Goal: Task Accomplishment & Management: Use online tool/utility

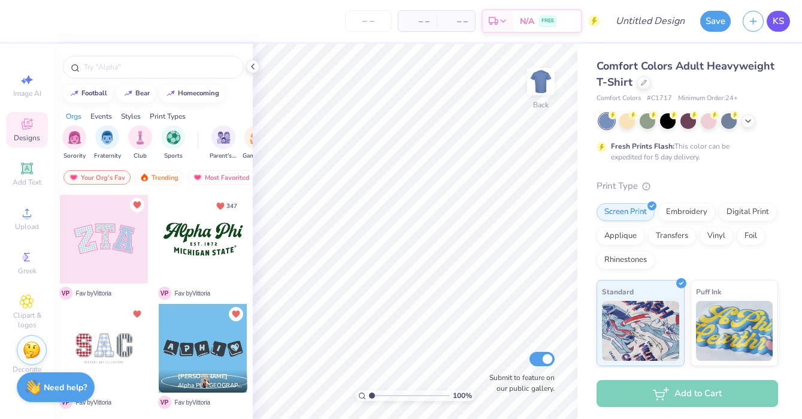
click at [777, 17] on span "KS" at bounding box center [778, 21] width 11 height 14
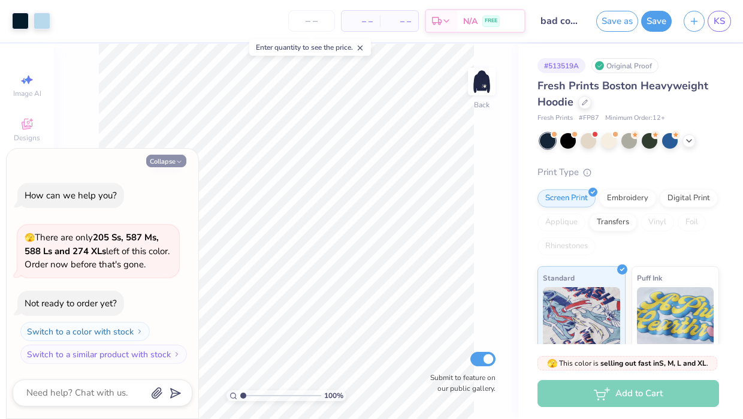
click at [178, 158] on icon "button" at bounding box center [178, 161] width 7 height 7
type textarea "x"
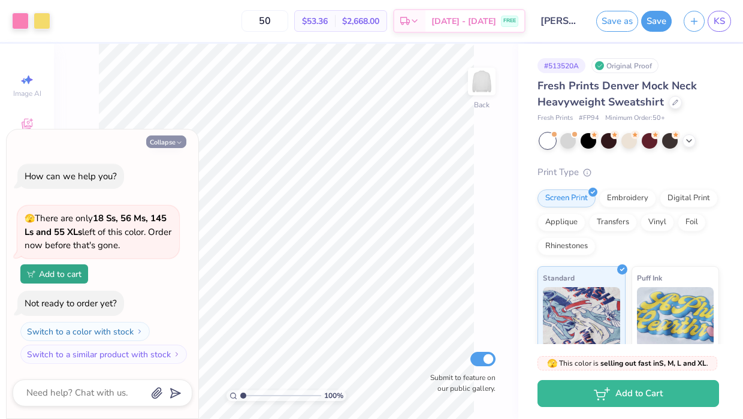
click at [181, 140] on icon "button" at bounding box center [178, 142] width 7 height 7
type textarea "x"
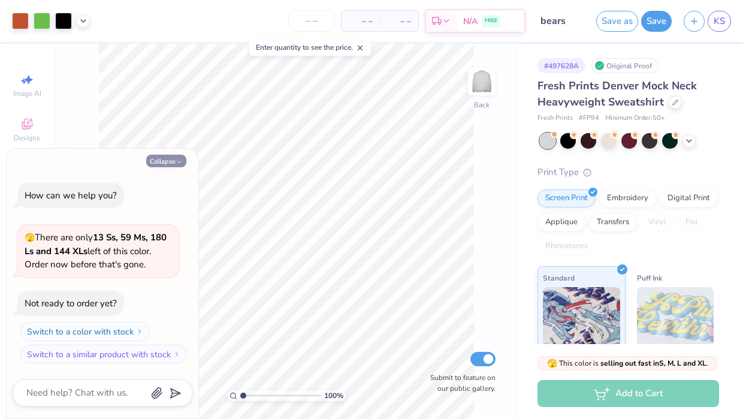
click at [158, 160] on button "Collapse" at bounding box center [166, 161] width 40 height 13
type textarea "x"
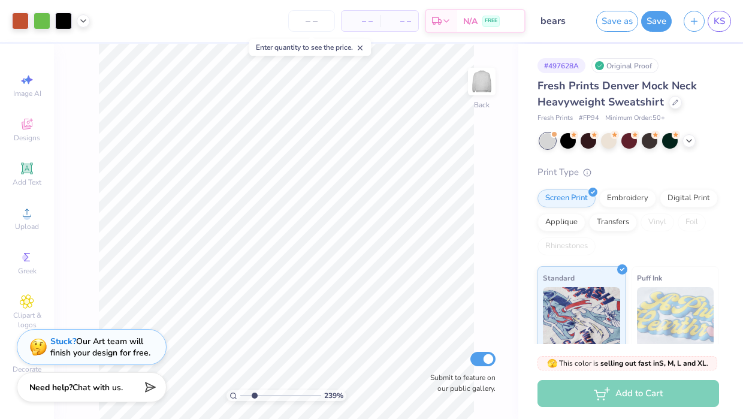
drag, startPoint x: 245, startPoint y: 393, endPoint x: 254, endPoint y: 393, distance: 9.0
type input "2.39"
click at [254, 393] on input "range" at bounding box center [280, 395] width 81 height 11
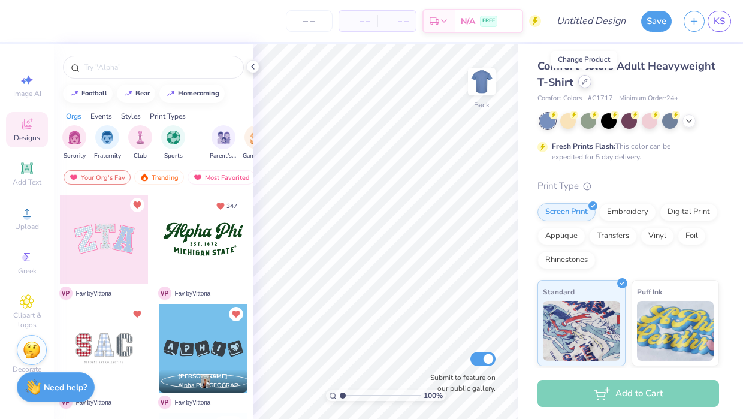
click at [586, 84] on div at bounding box center [584, 81] width 13 height 13
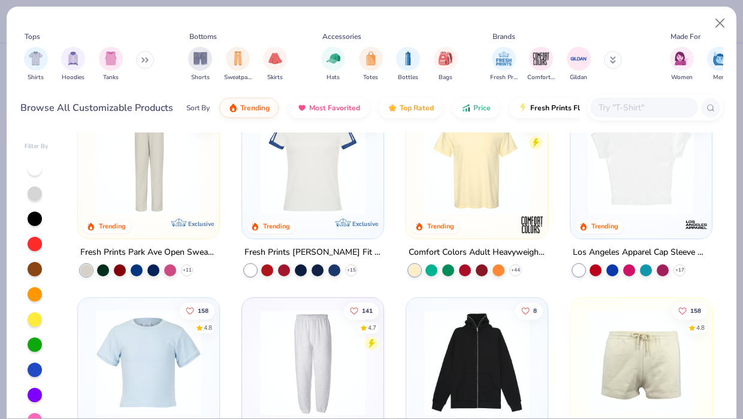
scroll to position [1042, 0]
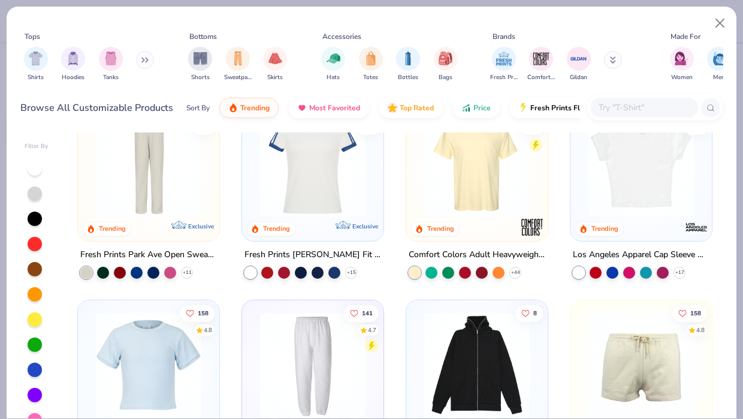
click at [493, 189] on img at bounding box center [476, 163] width 117 height 105
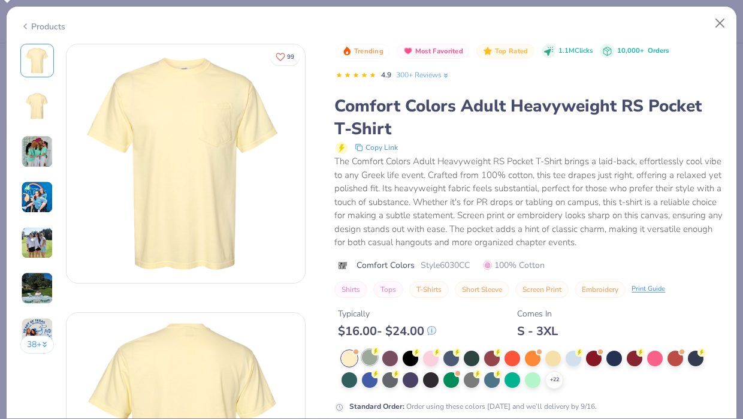
click at [372, 357] on div at bounding box center [370, 357] width 16 height 16
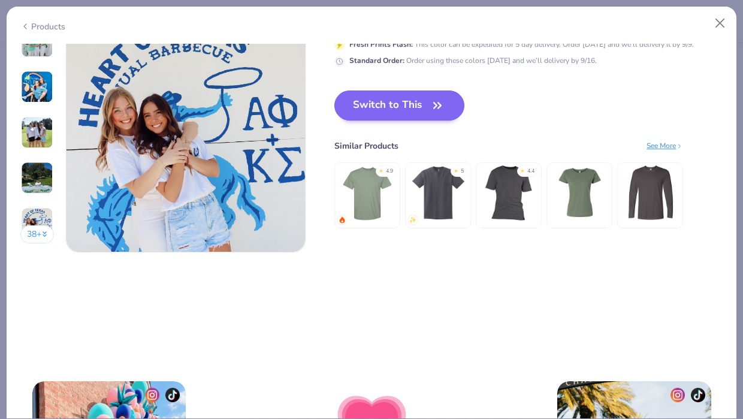
scroll to position [1578, 0]
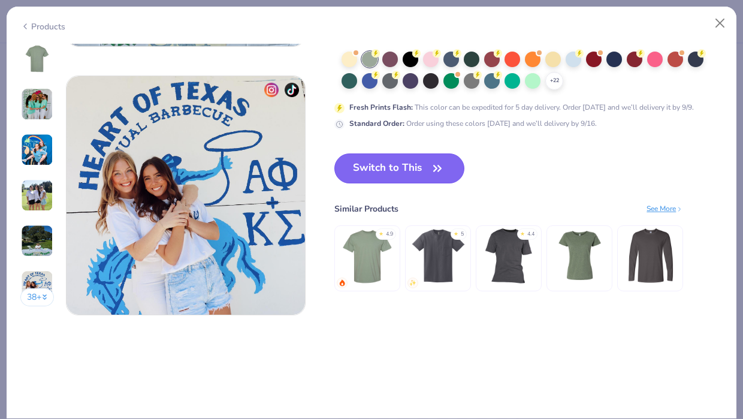
click at [407, 166] on button "Switch to This" at bounding box center [399, 168] width 130 height 30
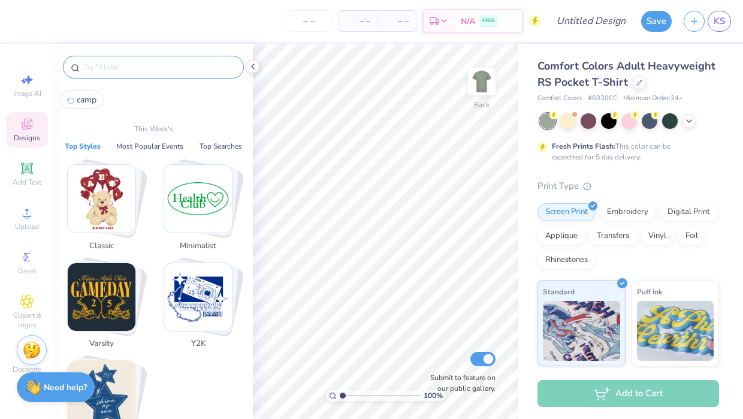
click at [128, 68] on input "text" at bounding box center [159, 67] width 153 height 12
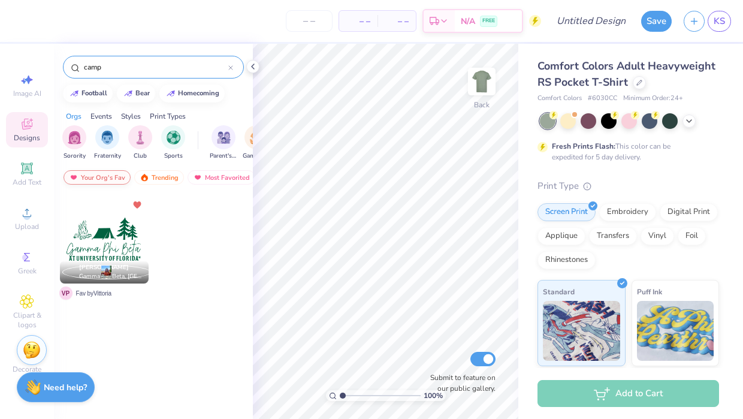
type input "camp"
click at [90, 180] on div "Your Org's Fav" at bounding box center [96, 177] width 67 height 14
click at [164, 177] on div "Trending" at bounding box center [159, 177] width 50 height 14
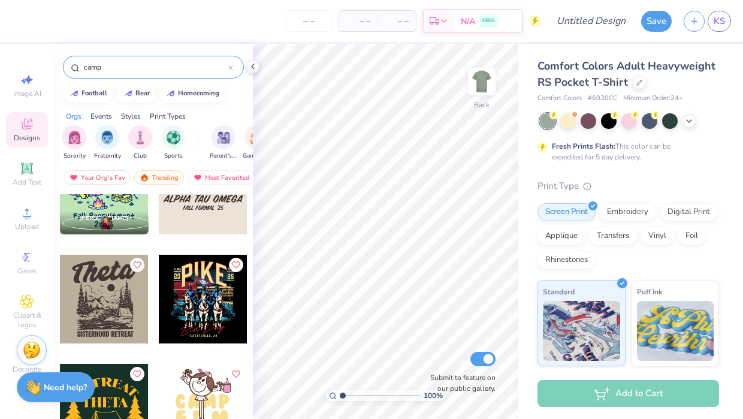
scroll to position [162, 0]
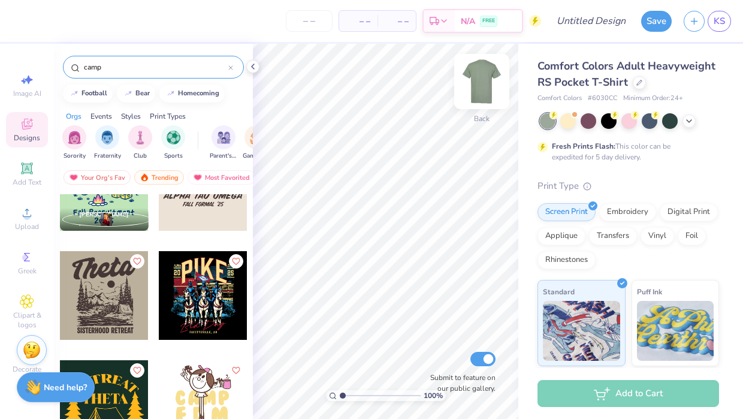
click at [480, 77] on img at bounding box center [482, 81] width 48 height 48
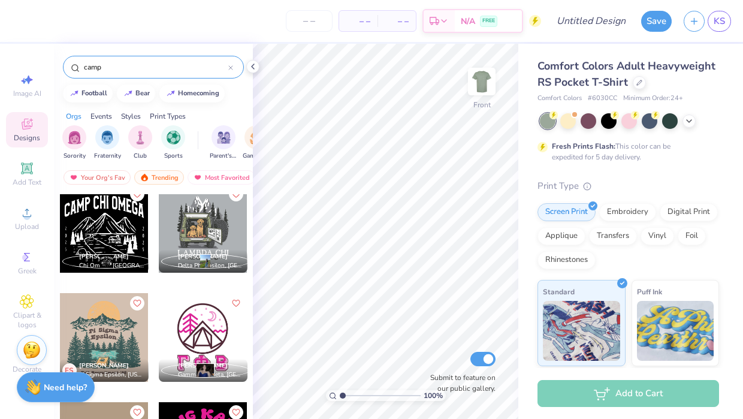
scroll to position [440, 0]
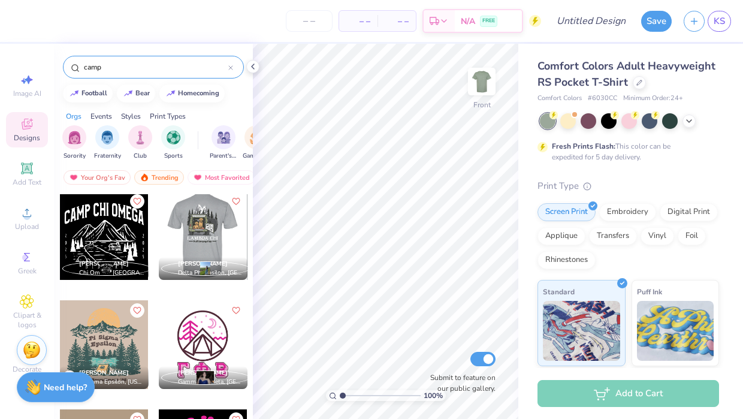
click at [159, 227] on div at bounding box center [114, 235] width 89 height 89
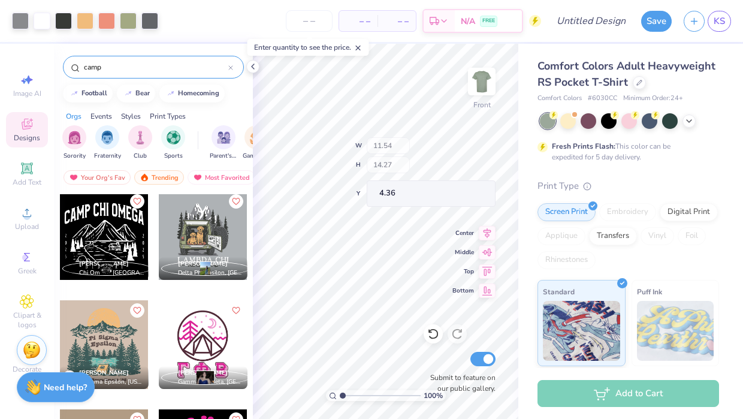
type input "4.36"
click at [123, 21] on div at bounding box center [128, 19] width 17 height 17
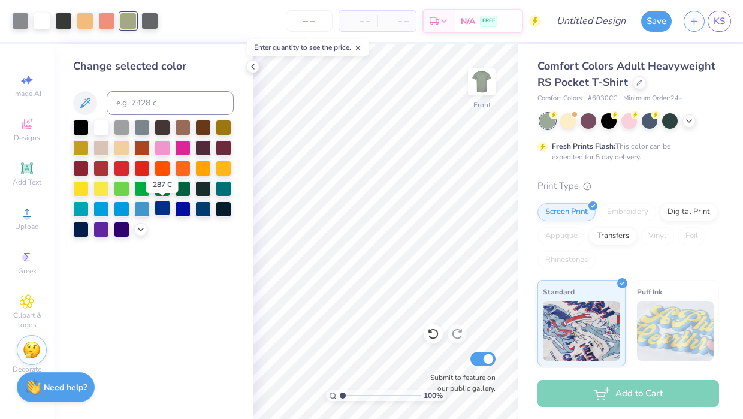
click at [164, 210] on div at bounding box center [163, 208] width 16 height 16
click at [220, 208] on div at bounding box center [224, 208] width 16 height 16
click at [181, 125] on div at bounding box center [183, 127] width 16 height 16
click at [77, 210] on div at bounding box center [81, 208] width 16 height 16
click at [224, 208] on div at bounding box center [224, 208] width 16 height 16
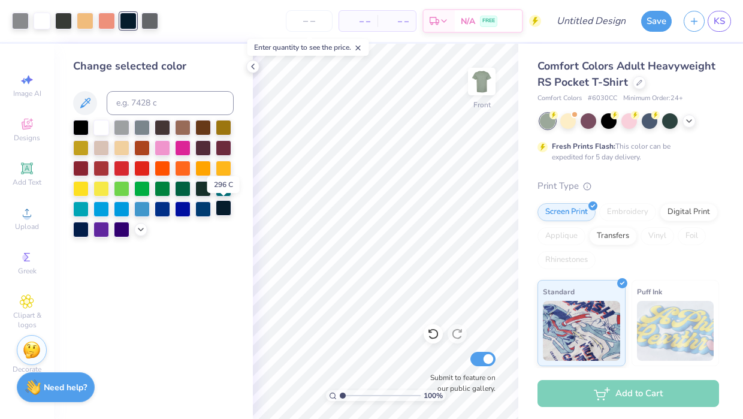
click at [224, 208] on div at bounding box center [224, 208] width 16 height 16
click at [62, 23] on div at bounding box center [63, 19] width 17 height 17
click at [128, 16] on div at bounding box center [128, 19] width 17 height 17
click at [144, 229] on icon at bounding box center [141, 228] width 10 height 10
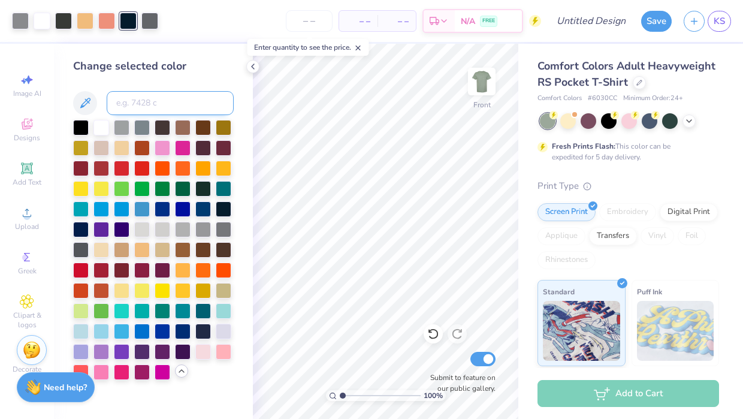
click at [172, 104] on input at bounding box center [170, 103] width 127 height 24
type input "447"
click at [253, 64] on polyline at bounding box center [253, 66] width 2 height 5
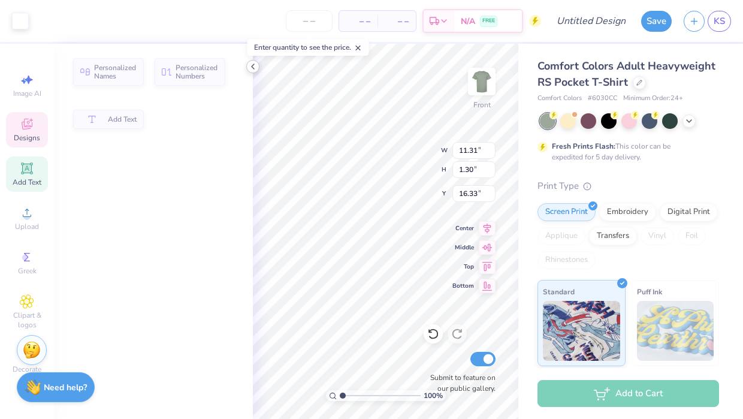
type input "11.31"
type input "1.30"
type input "16.33"
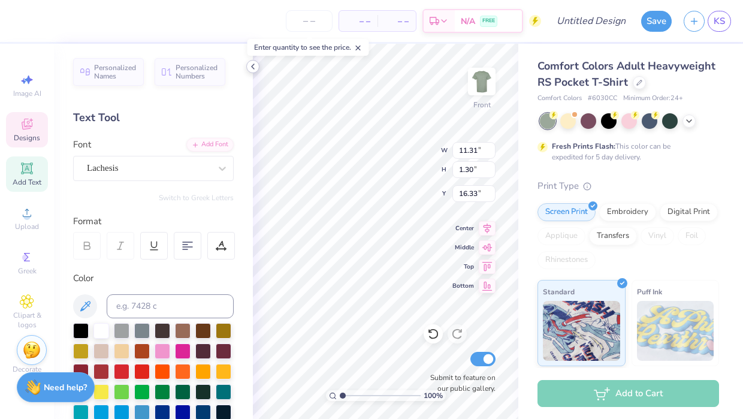
type textarea "C"
type textarea "NOVAdance"
type input "6.71"
type input "0.87"
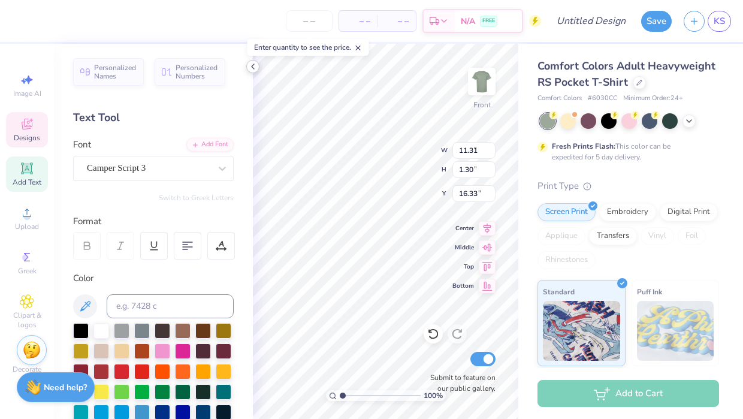
type input "17.75"
type textarea "T"
type textarea "2026"
click at [520, 229] on div "Comfort Colors Adult Heavyweight RS Pocket T-Shirt Comfort Colors # 6030CC Mini…" at bounding box center [630, 297] width 225 height 507
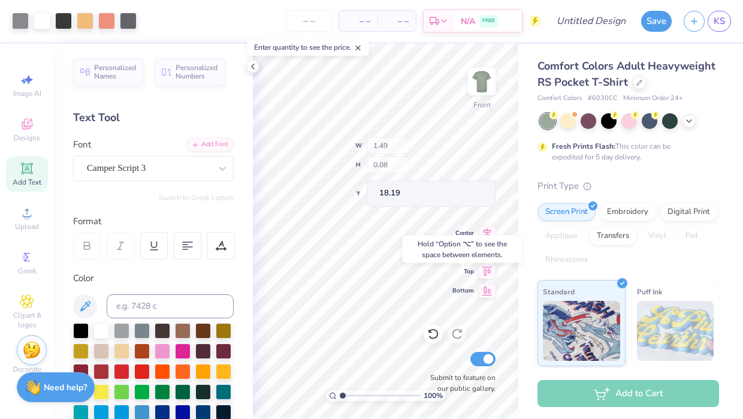
type input "18.19"
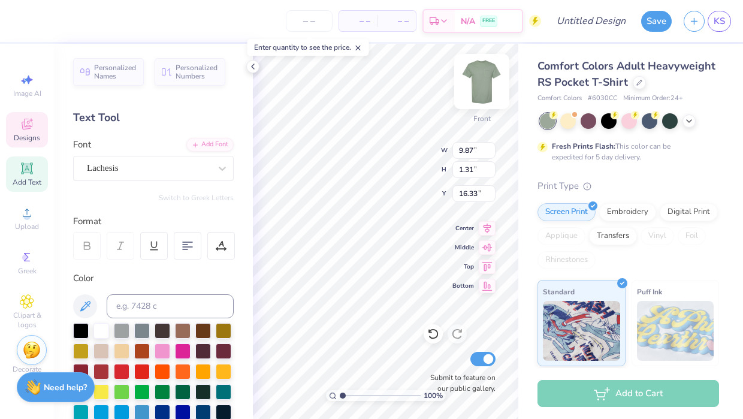
click at [484, 78] on img at bounding box center [482, 81] width 48 height 48
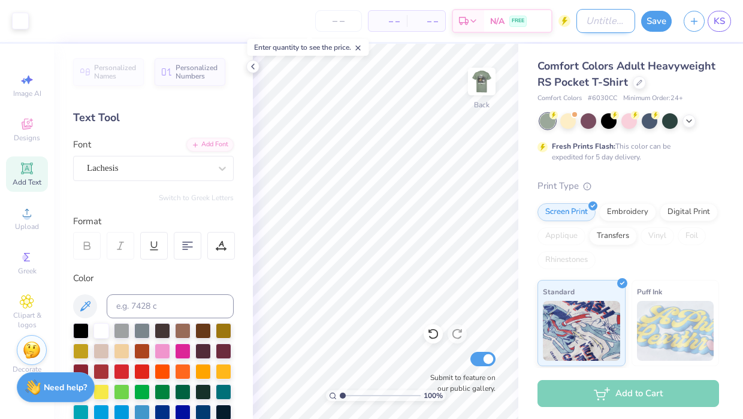
click at [606, 23] on input "Design Title" at bounding box center [605, 21] width 59 height 24
type input "Camp"
click at [663, 22] on button "Save" at bounding box center [656, 19] width 31 height 21
click at [255, 63] on icon at bounding box center [253, 67] width 10 height 10
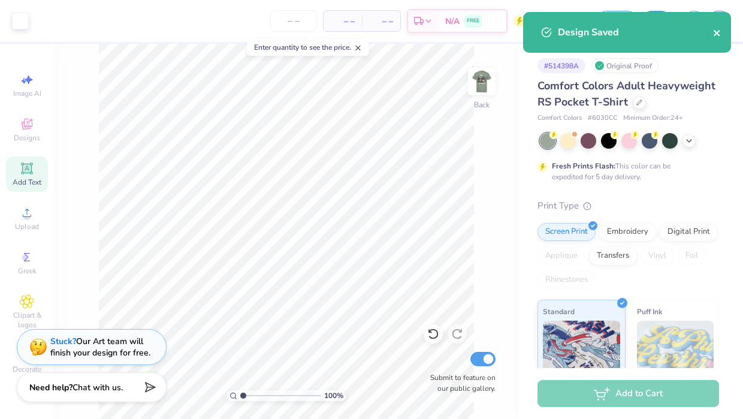
click at [717, 35] on icon "close" at bounding box center [716, 33] width 6 height 6
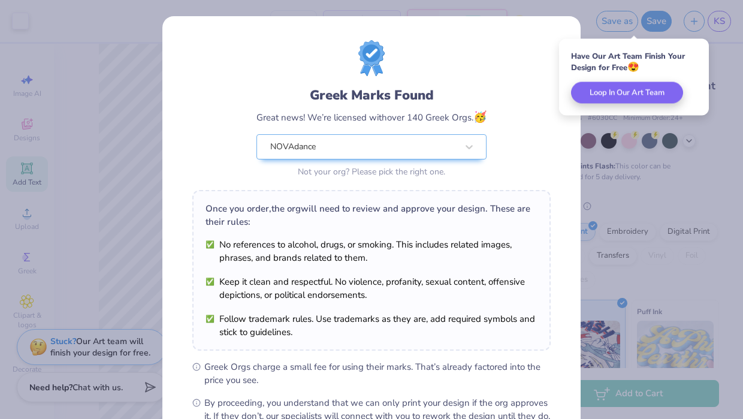
scroll to position [142, 0]
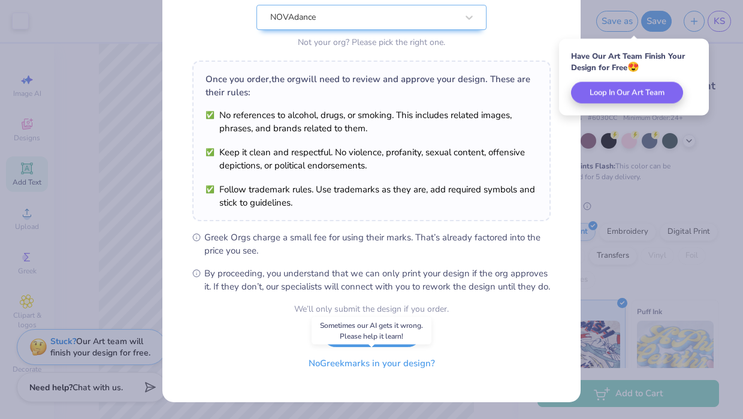
click at [380, 367] on button "No Greek marks in your design?" at bounding box center [371, 363] width 147 height 25
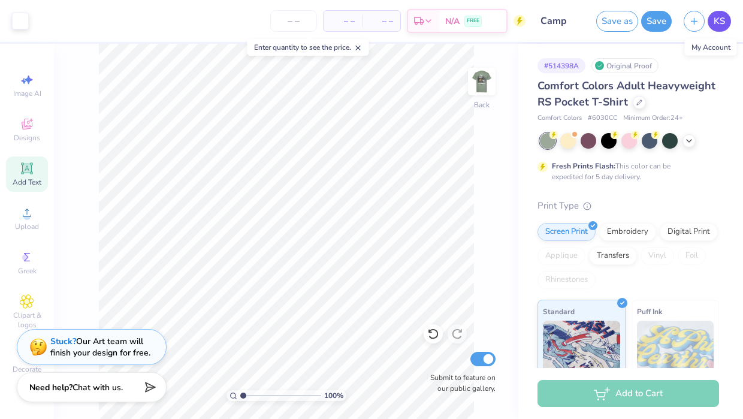
click at [721, 19] on span "KS" at bounding box center [718, 21] width 11 height 14
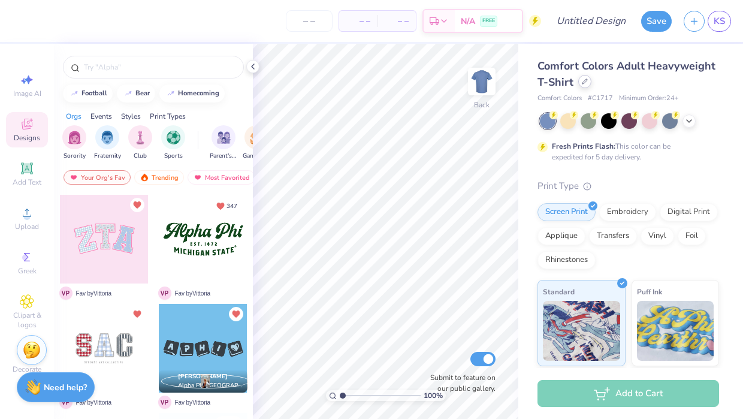
click at [583, 81] on icon at bounding box center [585, 81] width 6 height 6
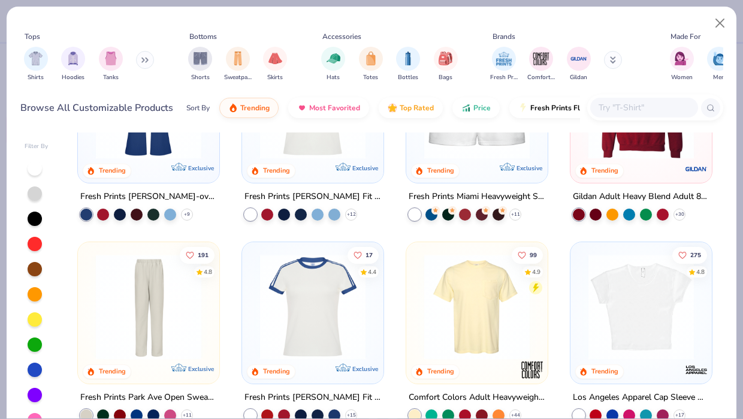
scroll to position [977, 0]
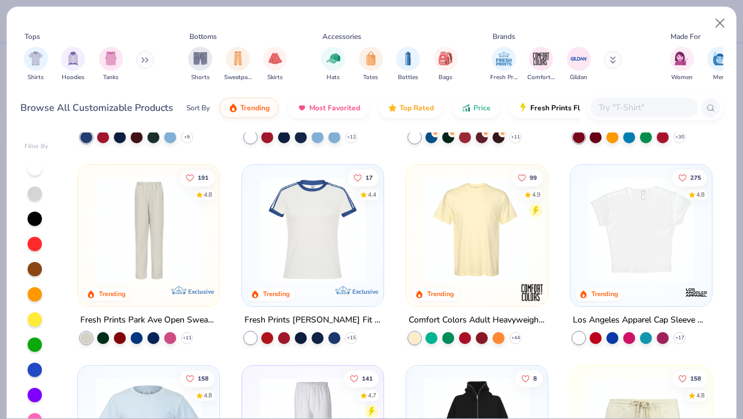
click at [462, 250] on img at bounding box center [476, 229] width 117 height 105
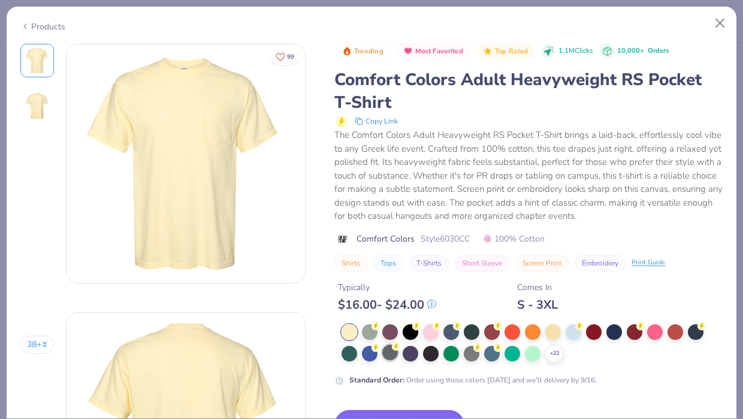
click at [426, 202] on div "The Comfort Colors Adult Heavyweight RS Pocket T-Shirt brings a laid-back, effo…" at bounding box center [528, 175] width 388 height 95
click at [392, 360] on div at bounding box center [390, 352] width 16 height 16
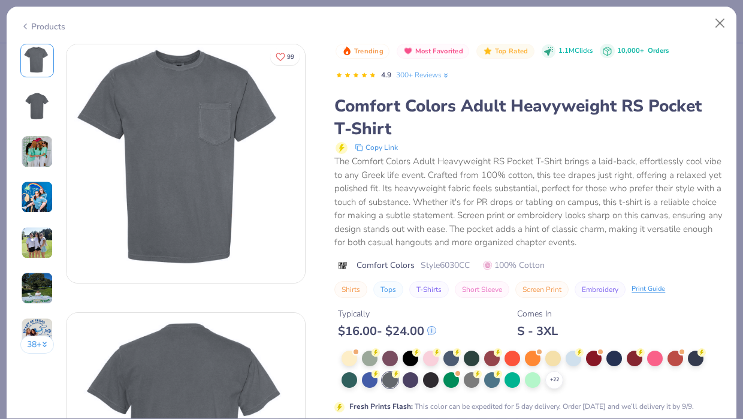
scroll to position [1421, 0]
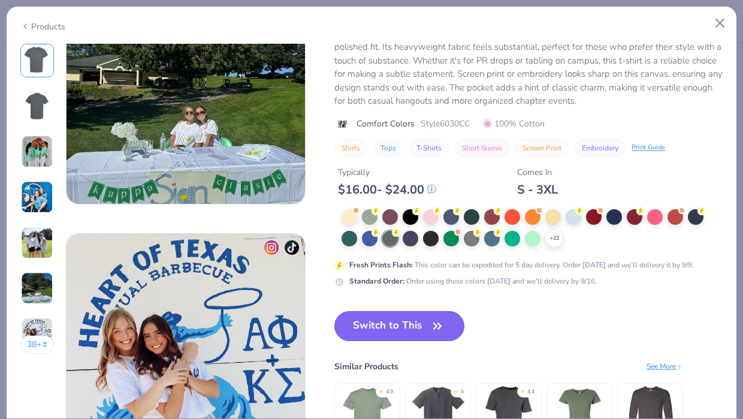
click at [397, 311] on button "Switch to This" at bounding box center [399, 326] width 130 height 30
click at [404, 311] on button "Switch to This" at bounding box center [399, 326] width 130 height 30
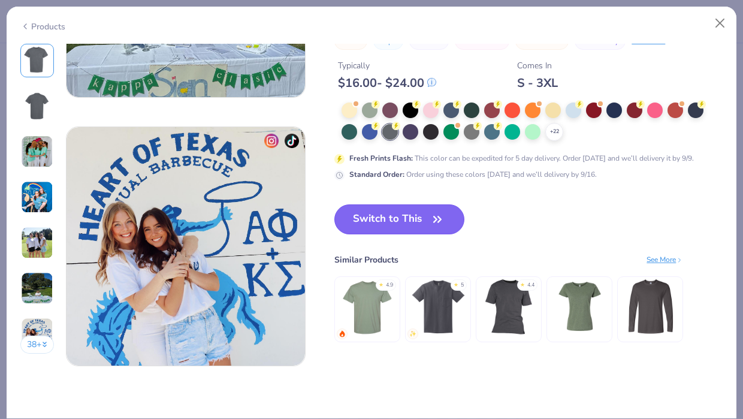
click at [420, 214] on button "Switch to This" at bounding box center [399, 219] width 130 height 30
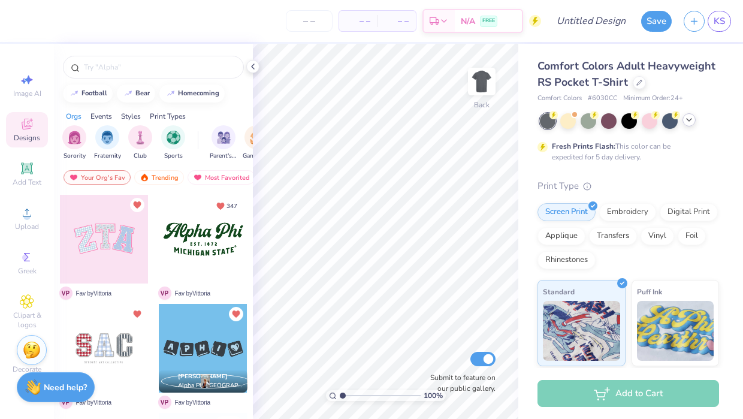
click at [691, 122] on icon at bounding box center [689, 120] width 10 height 10
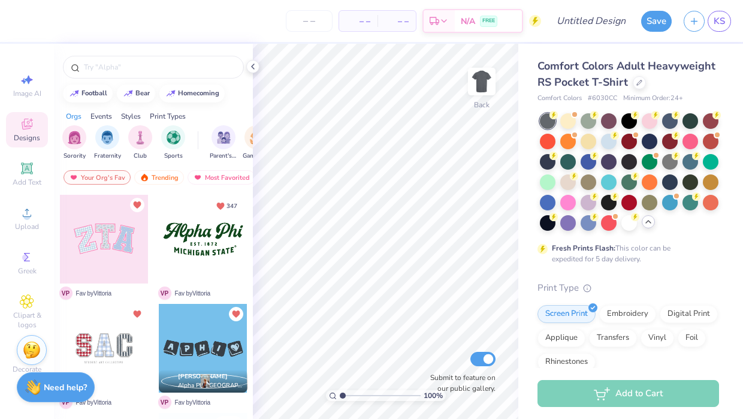
click at [565, 120] on div at bounding box center [568, 121] width 16 height 16
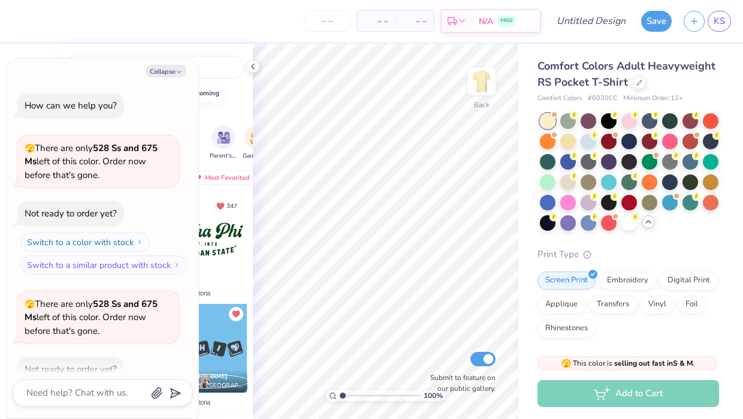
scroll to position [66, 0]
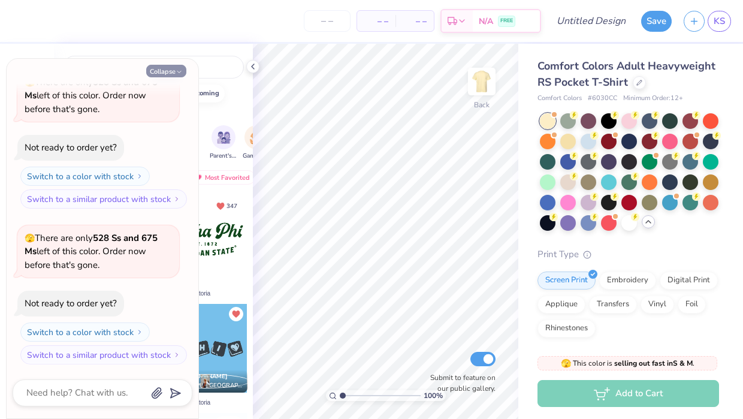
click at [179, 74] on icon "button" at bounding box center [178, 71] width 7 height 7
type textarea "x"
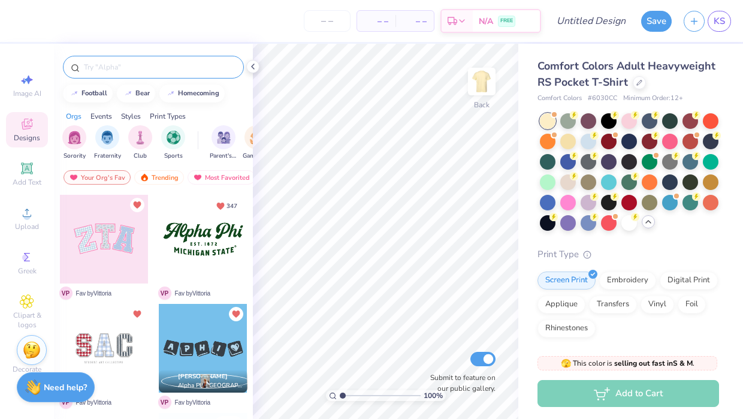
click at [157, 69] on input "text" at bounding box center [159, 67] width 153 height 12
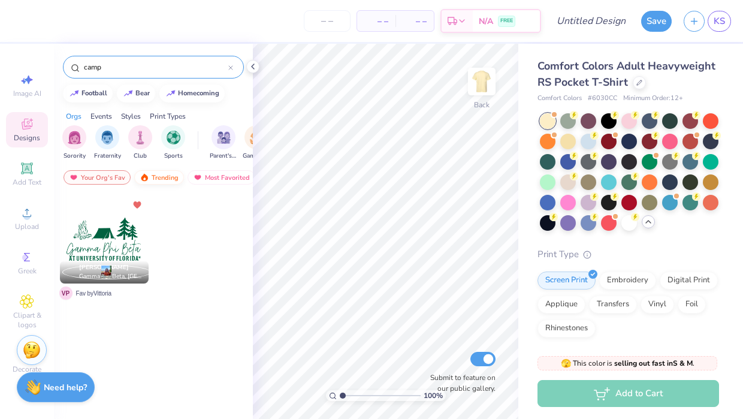
type input "camp"
click at [175, 175] on div "Trending" at bounding box center [159, 177] width 50 height 14
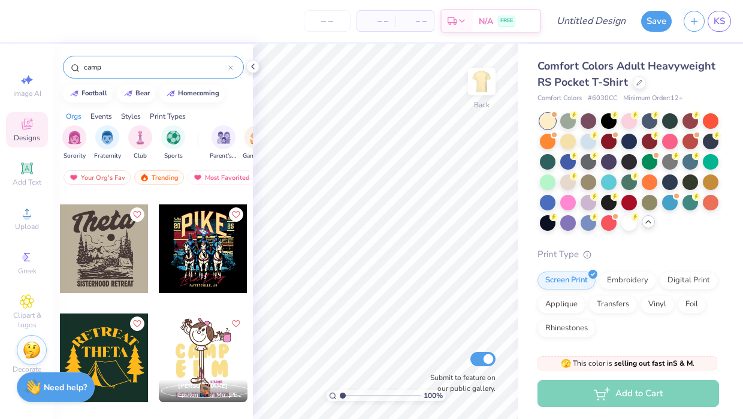
scroll to position [218, 0]
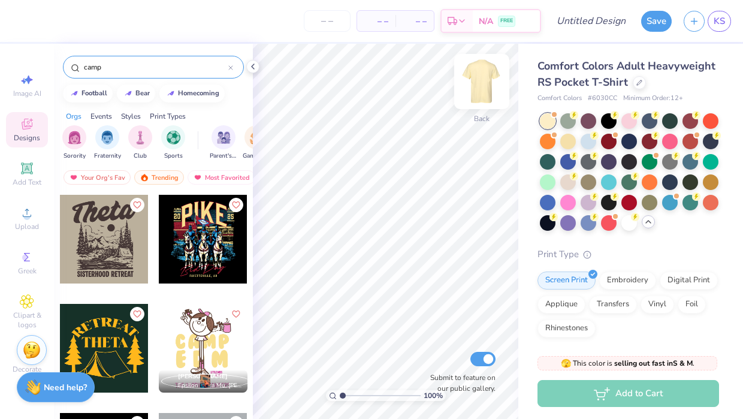
click at [478, 89] on img at bounding box center [482, 81] width 48 height 48
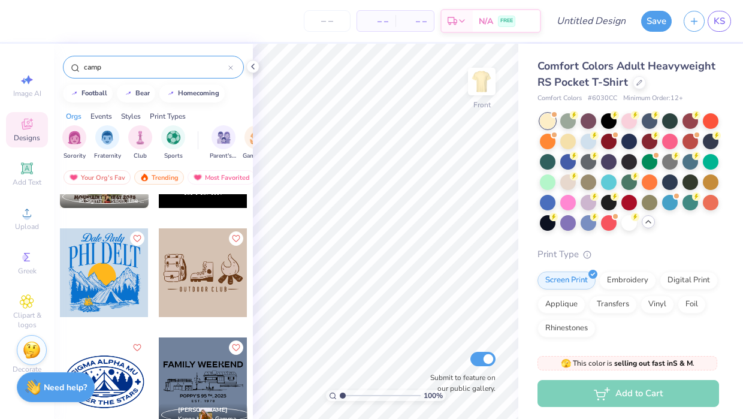
scroll to position [1924, 0]
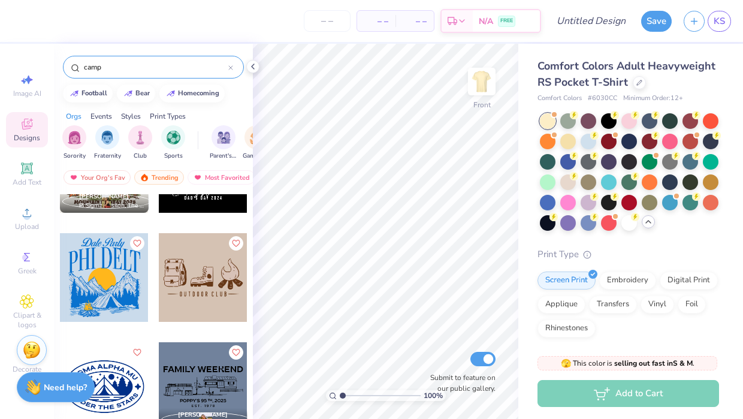
click at [106, 283] on div at bounding box center [104, 277] width 89 height 89
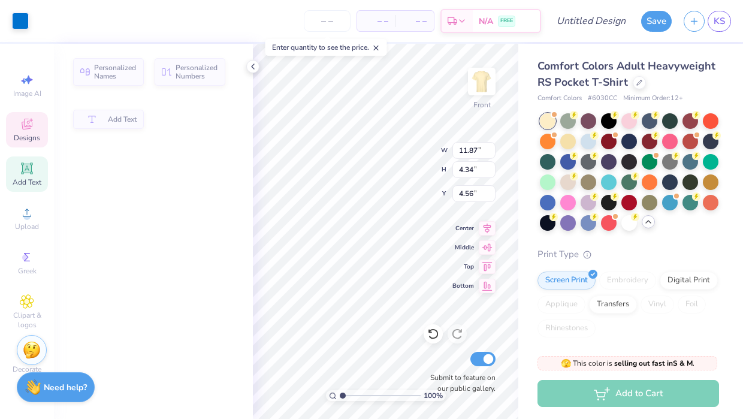
type input "11.87"
type input "4.34"
type input "4.56"
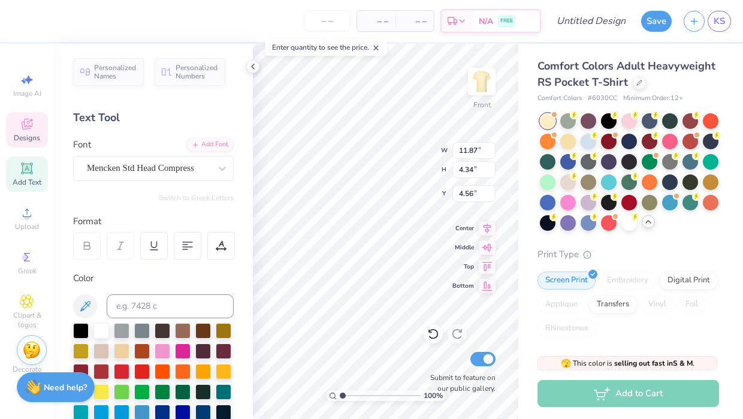
type textarea "D"
type textarea "NOVAdance"
type textarea "P"
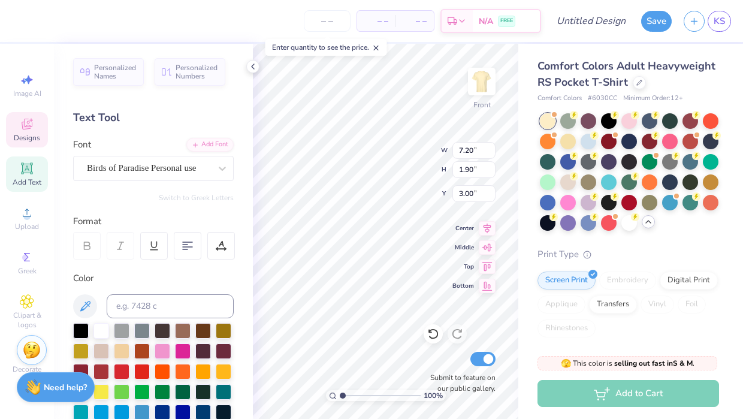
type textarea "2"
type textarea "p"
type textarea "where positivity fuels the fire"
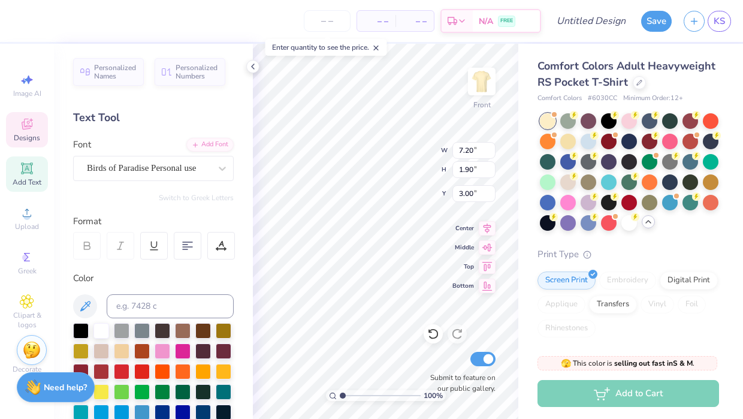
scroll to position [0, 7]
type input "11.63"
type input "1.28"
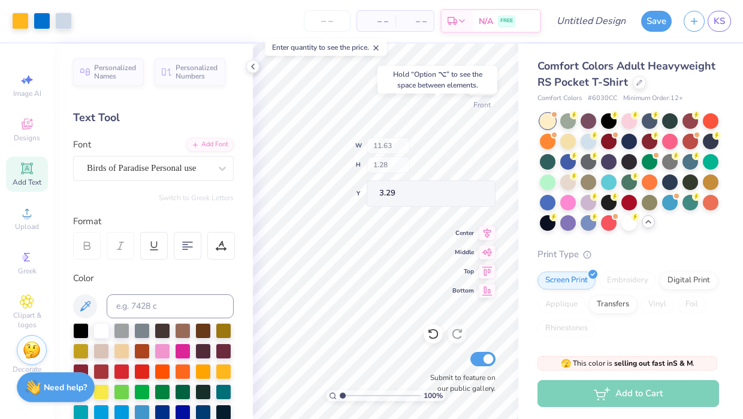
type input "3.40"
type input "4.71"
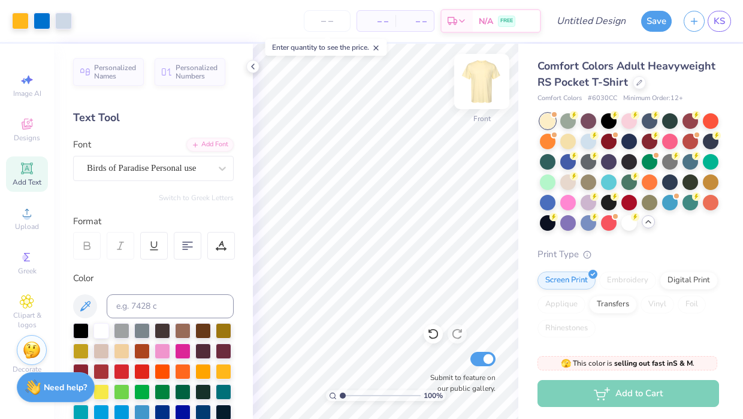
click at [486, 72] on img at bounding box center [482, 81] width 48 height 48
click at [481, 85] on img at bounding box center [482, 81] width 48 height 48
click at [476, 82] on img at bounding box center [482, 81] width 24 height 24
click at [253, 69] on polyline at bounding box center [253, 66] width 2 height 5
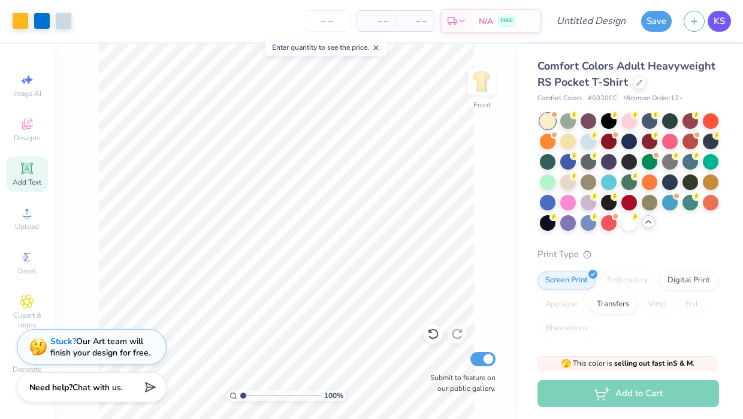
click at [720, 20] on span "KS" at bounding box center [718, 21] width 11 height 14
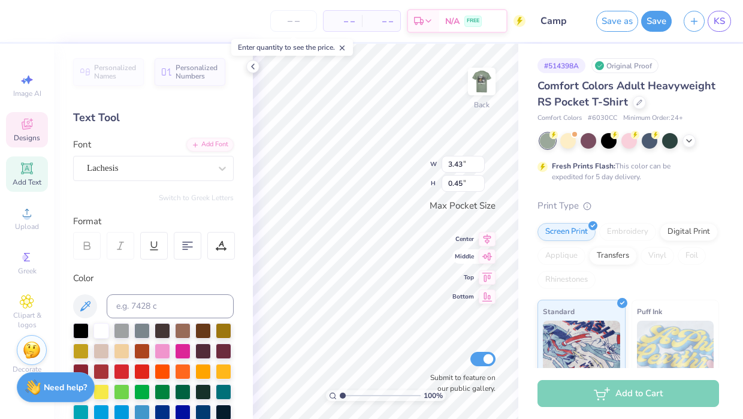
type textarea "FTK"
type input "2.00"
type input "0.72"
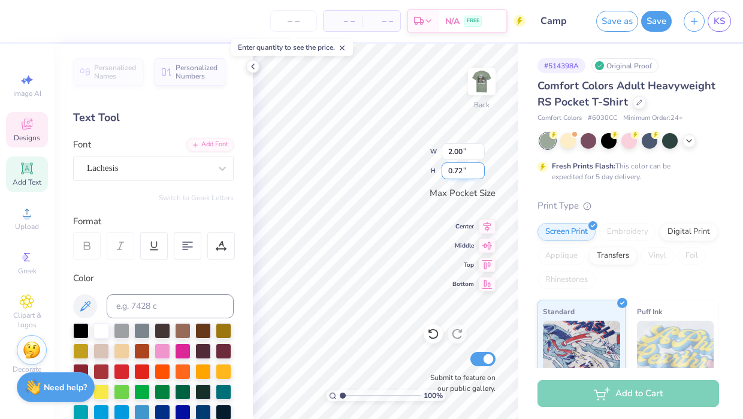
type input "2.54"
type input "0.91"
drag, startPoint x: 343, startPoint y: 392, endPoint x: 358, endPoint y: 392, distance: 15.0
type input "2.96"
click at [358, 392] on input "range" at bounding box center [380, 395] width 81 height 11
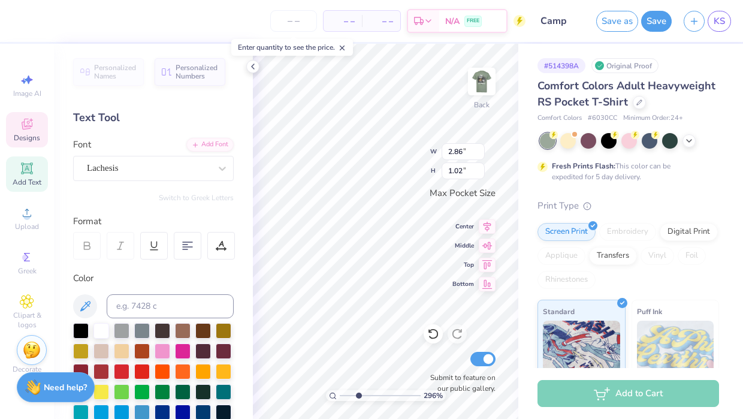
type input "2.86"
type input "1.02"
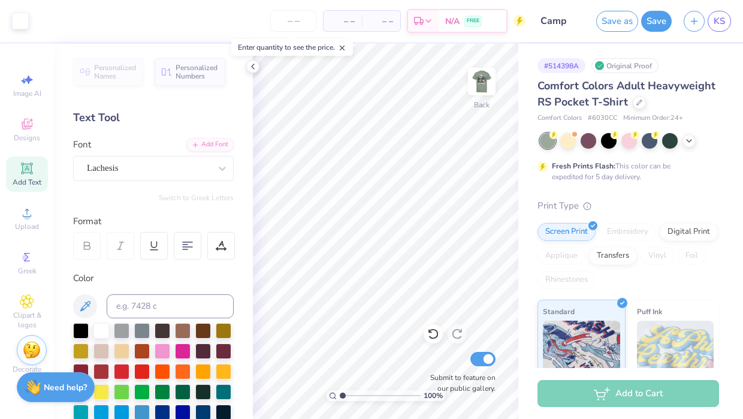
drag, startPoint x: 359, startPoint y: 395, endPoint x: 339, endPoint y: 392, distance: 20.6
type input "1"
click at [340, 392] on input "range" at bounding box center [380, 395] width 81 height 11
click at [477, 78] on img at bounding box center [482, 81] width 48 height 48
click at [656, 20] on button "Save" at bounding box center [656, 19] width 31 height 21
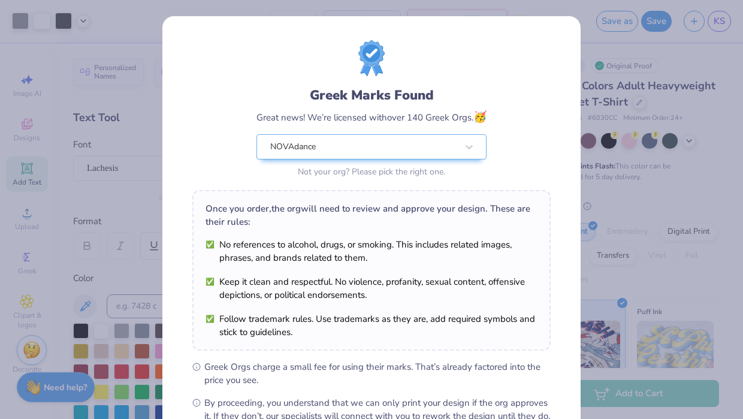
scroll to position [142, 0]
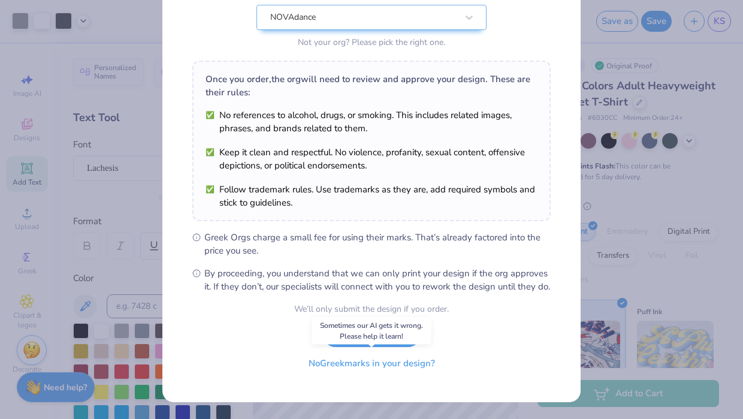
click at [374, 370] on button "No Greek marks in your design?" at bounding box center [371, 363] width 147 height 25
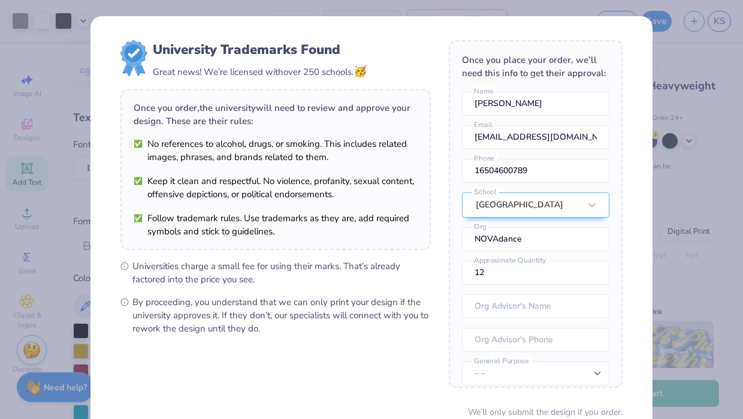
scroll to position [102, 0]
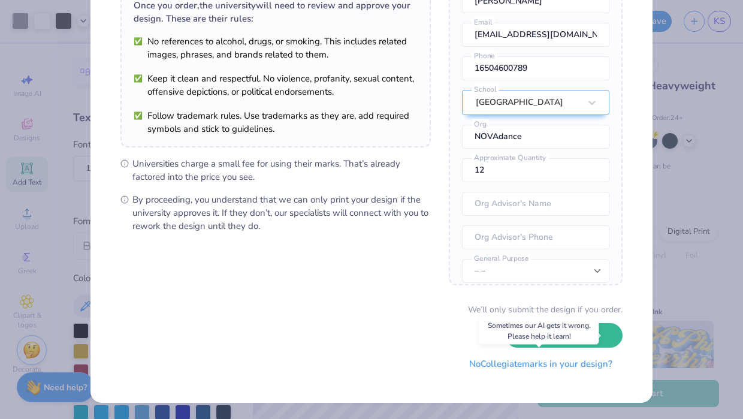
click at [521, 359] on button "No Collegiate marks in your design?" at bounding box center [540, 364] width 163 height 25
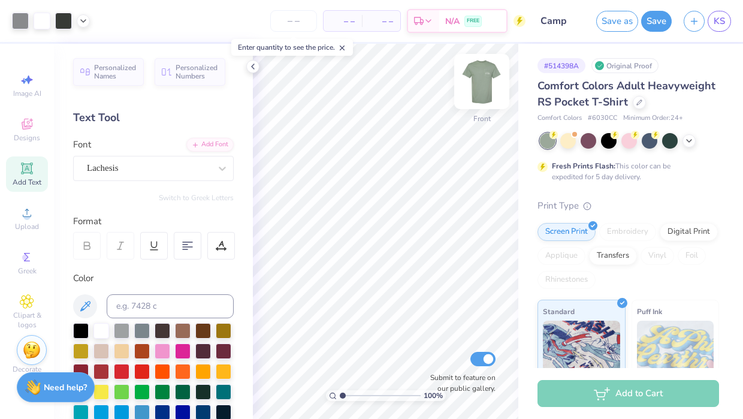
click at [487, 68] on div at bounding box center [481, 81] width 55 height 55
